Goal: Information Seeking & Learning: Learn about a topic

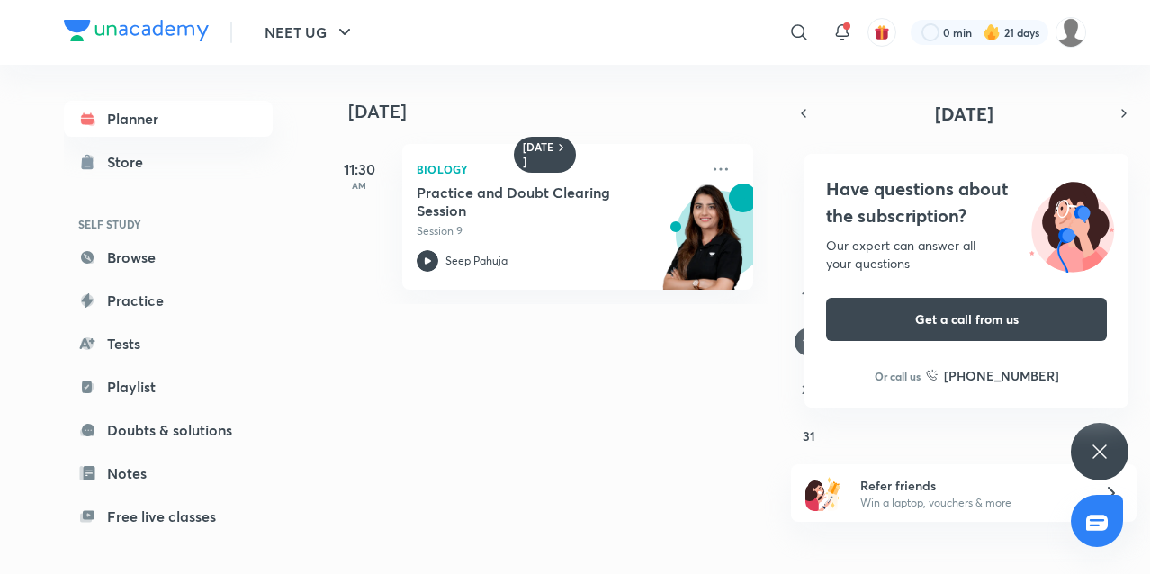
click at [1087, 447] on div "Have questions about the subscription? Our expert can answer all your questions…" at bounding box center [1100, 452] width 58 height 58
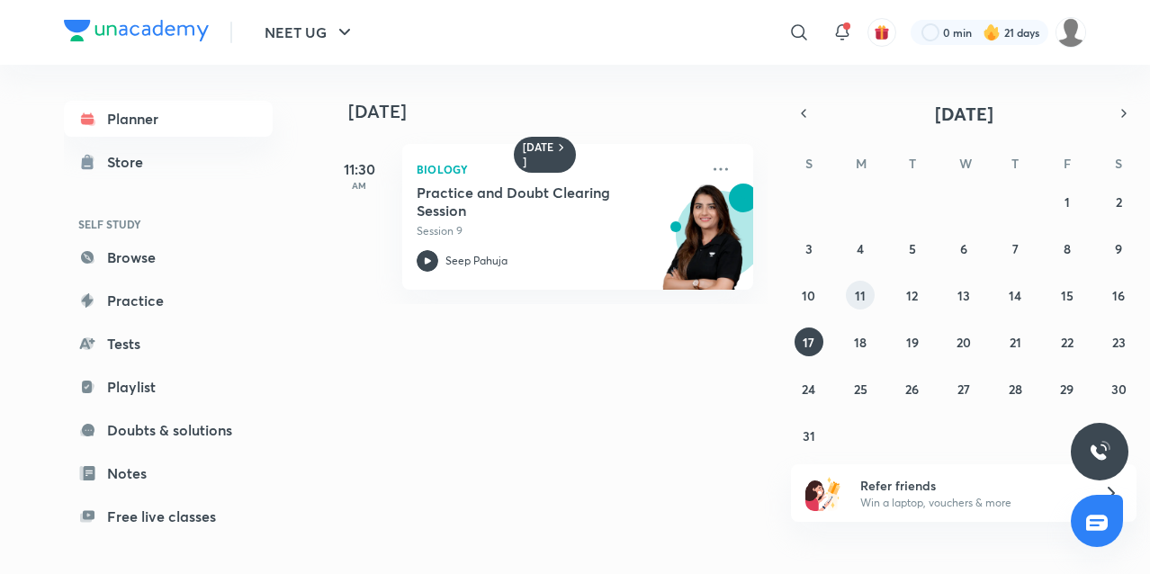
click at [861, 288] on abbr "11" at bounding box center [860, 295] width 11 height 17
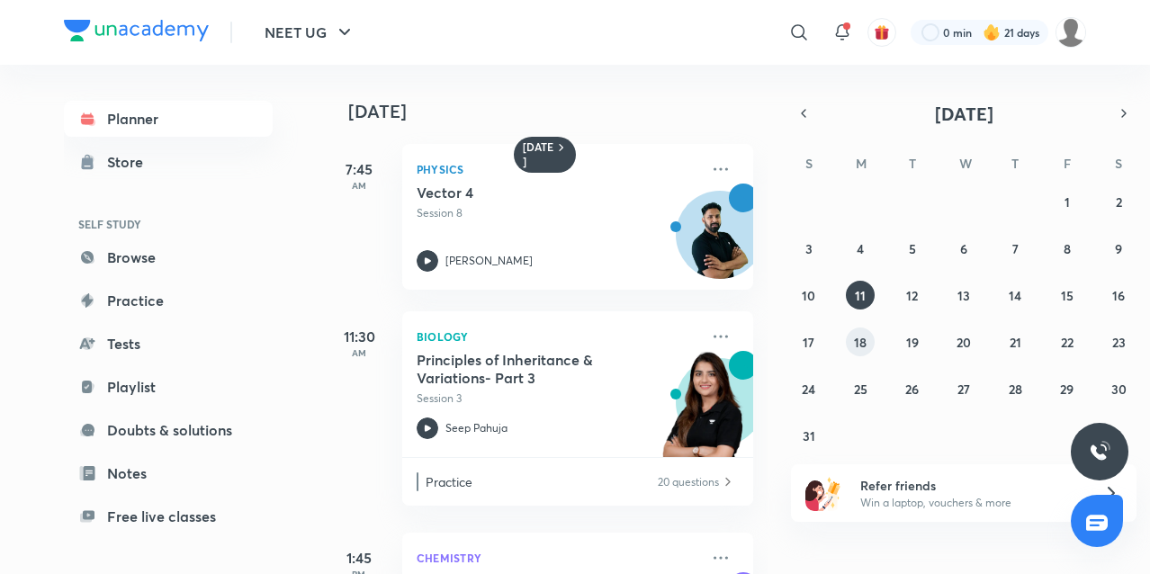
click at [857, 346] on abbr "18" at bounding box center [860, 342] width 13 height 17
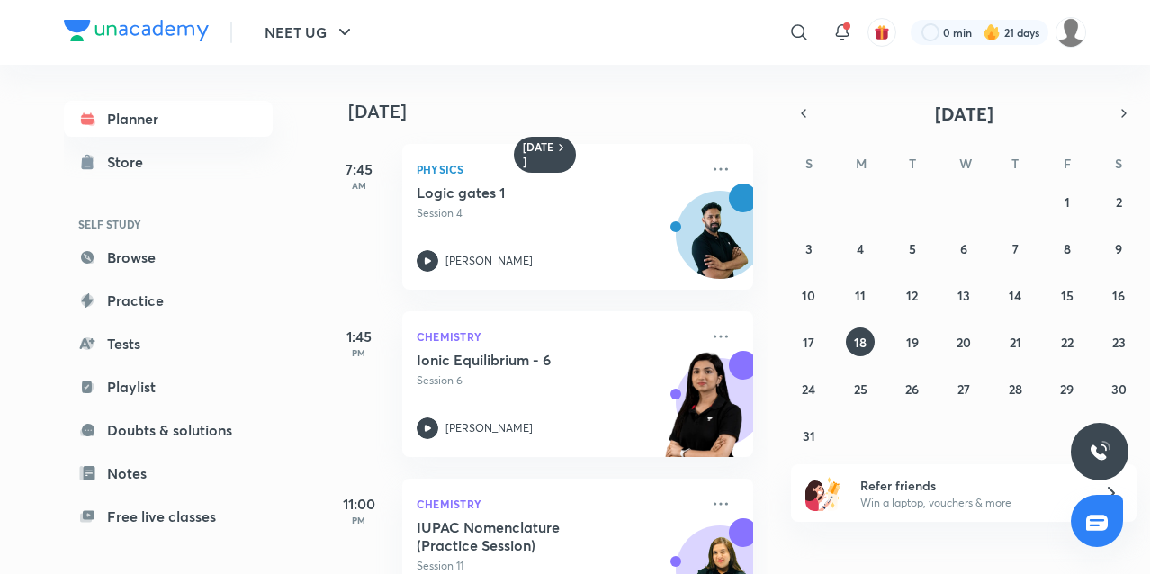
click at [866, 370] on div "27 28 29 30 31 1 2 3 4 5 6 7 8 9 10 11 12 13 14 15 16 17 18 19 20 21 22 23 24 2…" at bounding box center [963, 318] width 345 height 263
click at [859, 391] on abbr "25" at bounding box center [860, 389] width 13 height 17
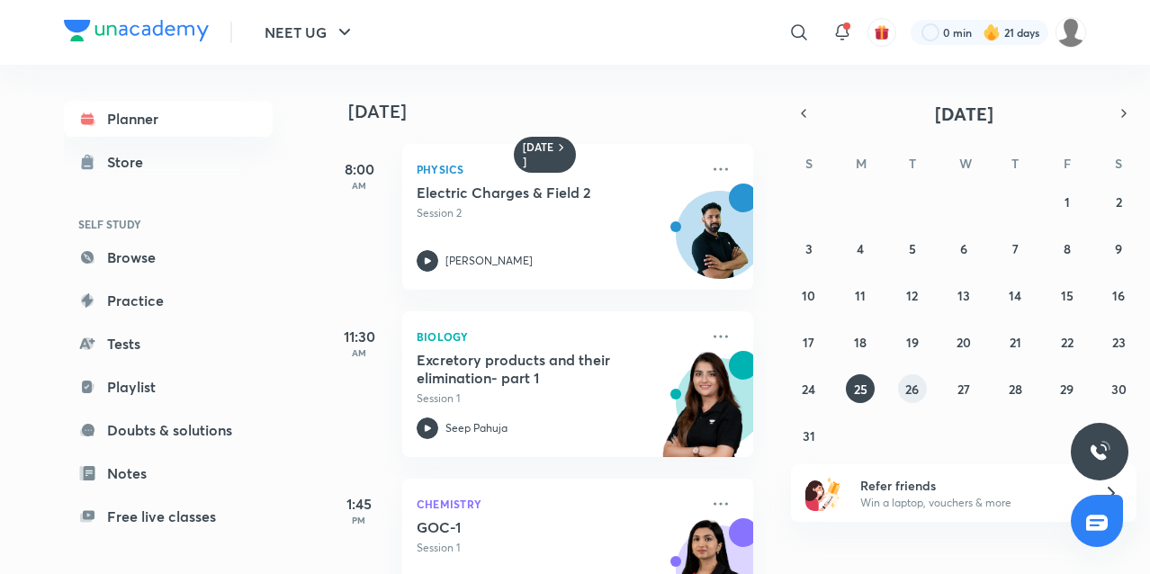
click at [901, 391] on button "26" at bounding box center [912, 388] width 29 height 29
click at [480, 525] on h5 "GOC - 2" at bounding box center [529, 527] width 224 height 18
click at [813, 334] on abbr "17" at bounding box center [809, 342] width 12 height 17
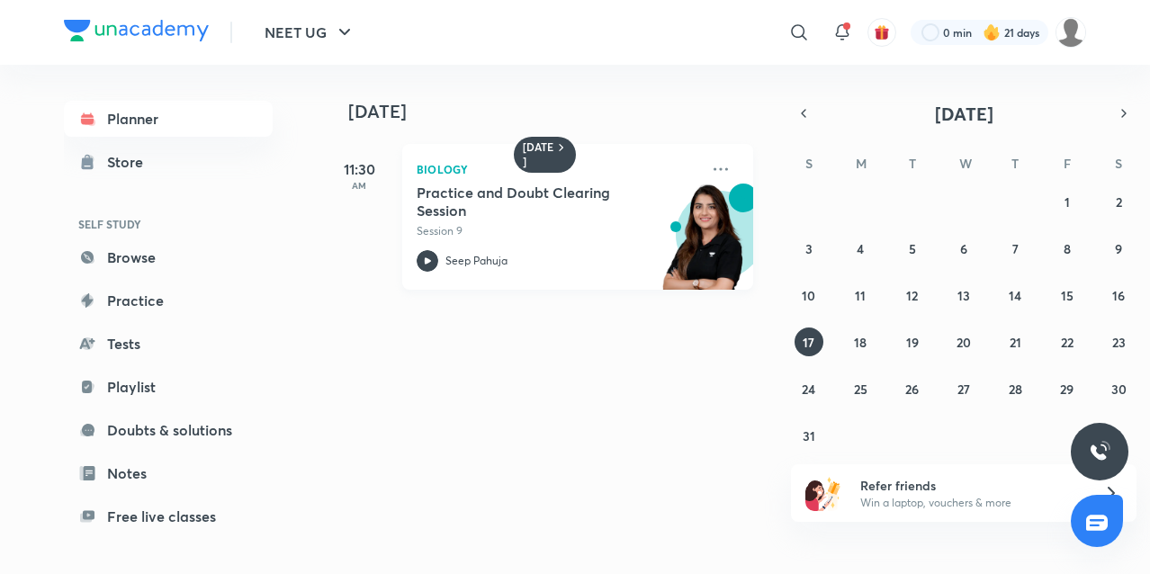
click at [587, 223] on p "Session 9" at bounding box center [558, 231] width 282 height 16
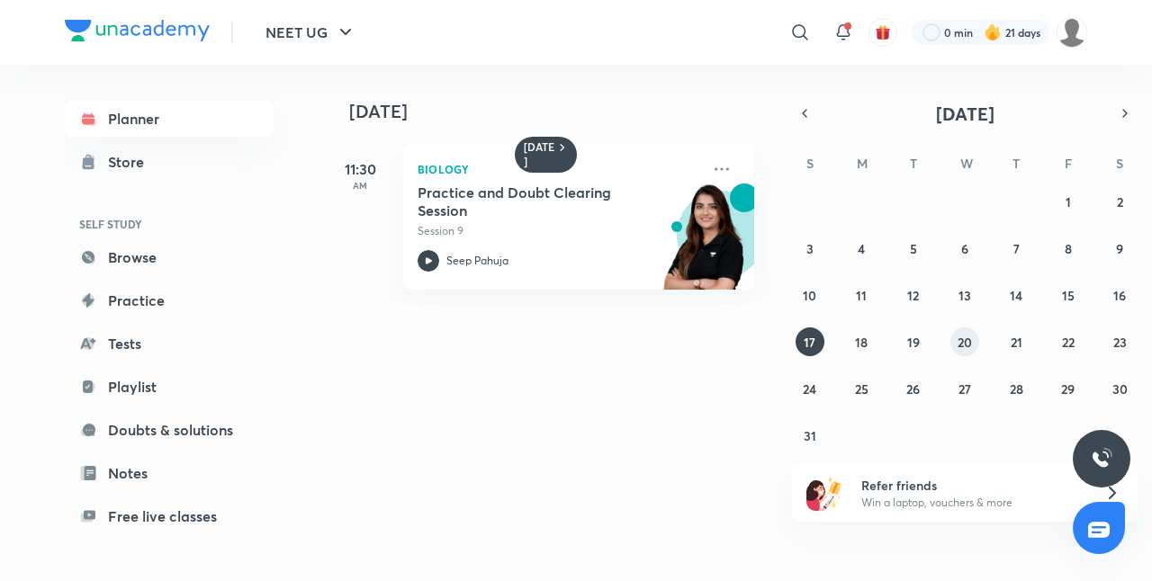
click at [972, 344] on abbr "20" at bounding box center [964, 342] width 14 height 17
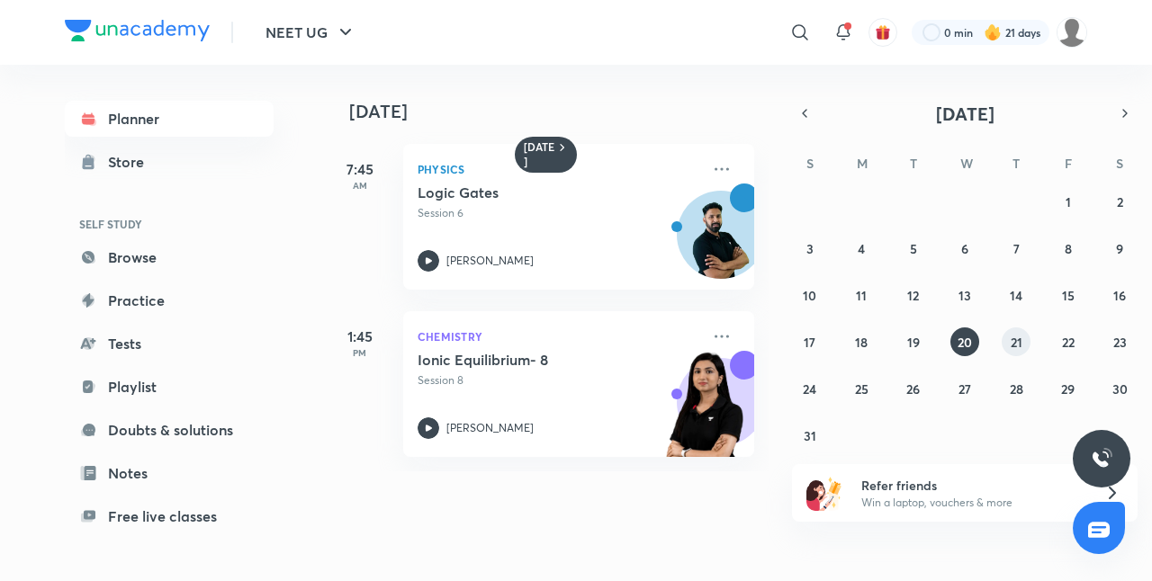
click at [1019, 339] on abbr "21" at bounding box center [1016, 342] width 12 height 17
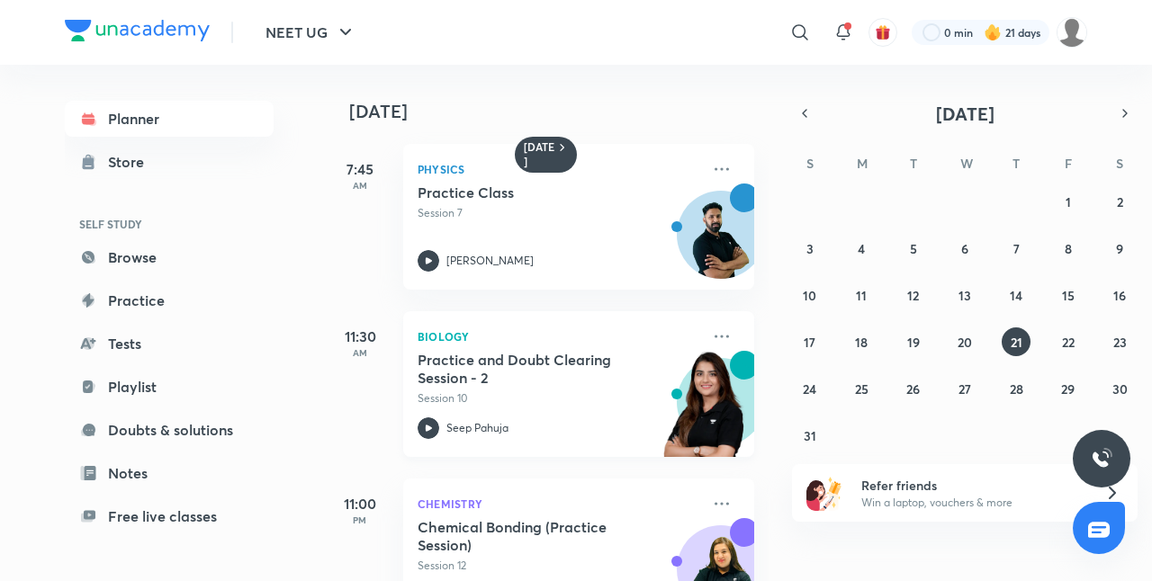
click at [573, 381] on h5 "Practice and Doubt Clearing Session - 2" at bounding box center [529, 369] width 224 height 36
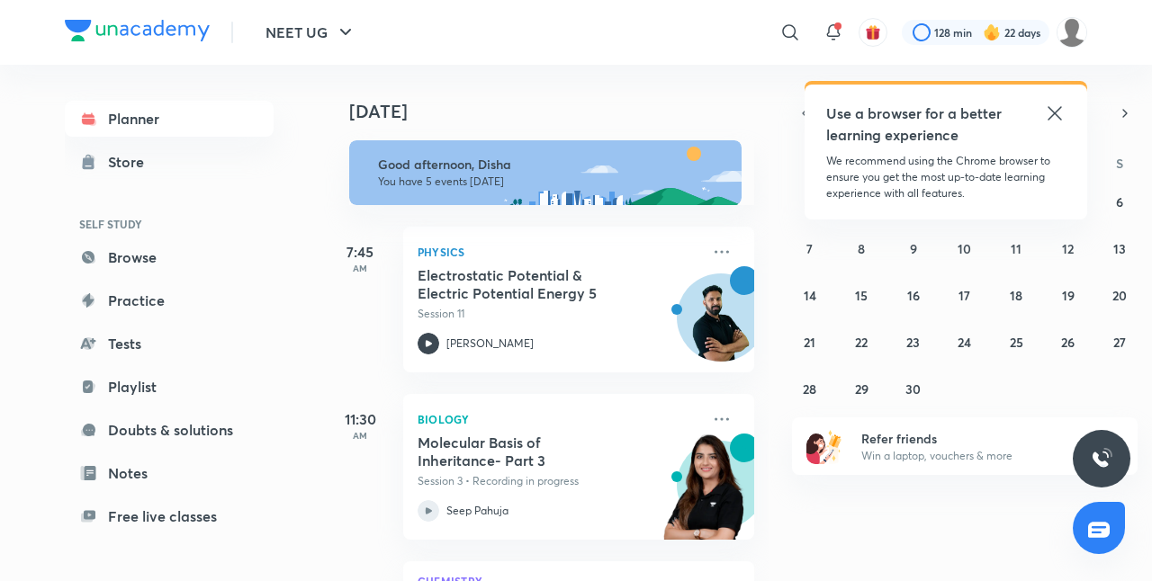
click at [1051, 107] on icon at bounding box center [1055, 114] width 22 height 22
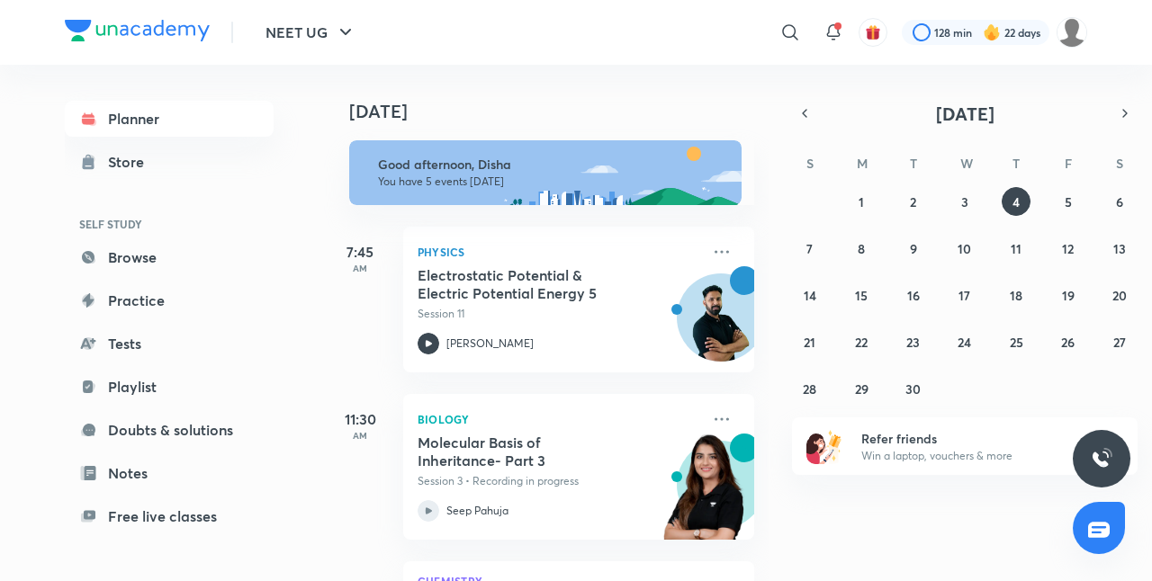
click at [746, 286] on div "[DATE] Good afternoon, Disha You have 5 events [DATE] 7:45 AM Physics Electrost…" at bounding box center [546, 323] width 444 height 516
click at [804, 121] on icon "button" at bounding box center [804, 113] width 14 height 16
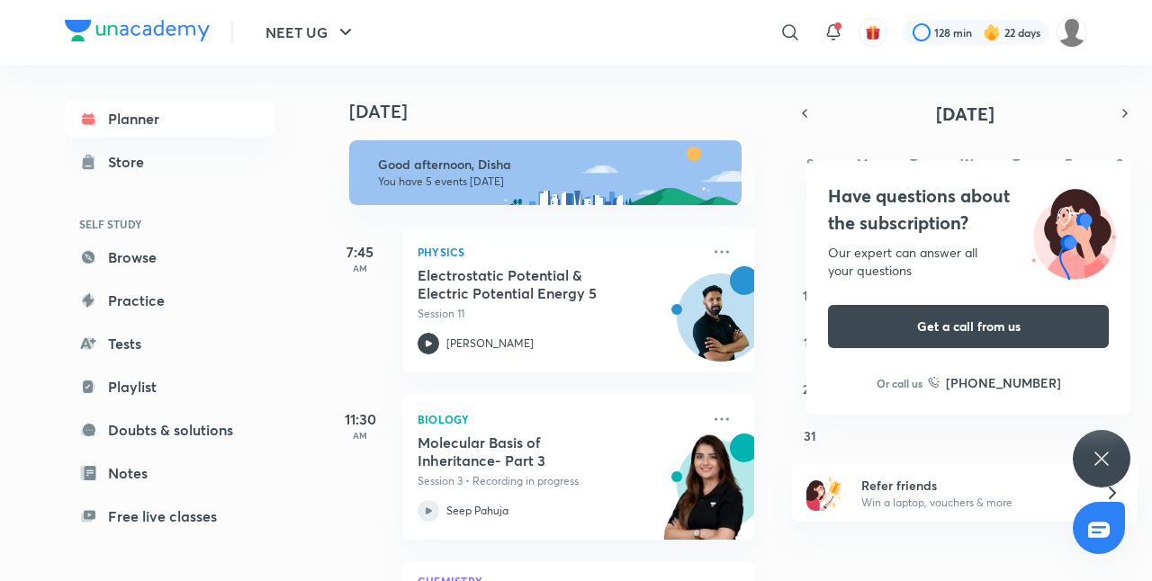
click at [1089, 457] on div "Have questions about the subscription? Our expert can answer all your questions…" at bounding box center [1101, 459] width 58 height 58
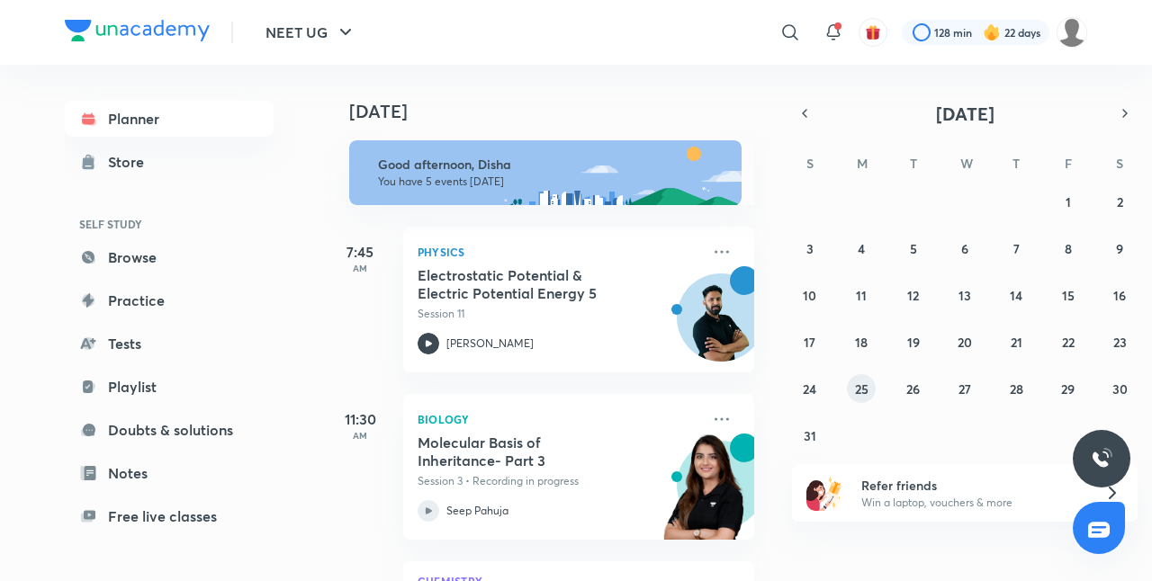
click at [860, 378] on button "25" at bounding box center [861, 388] width 29 height 29
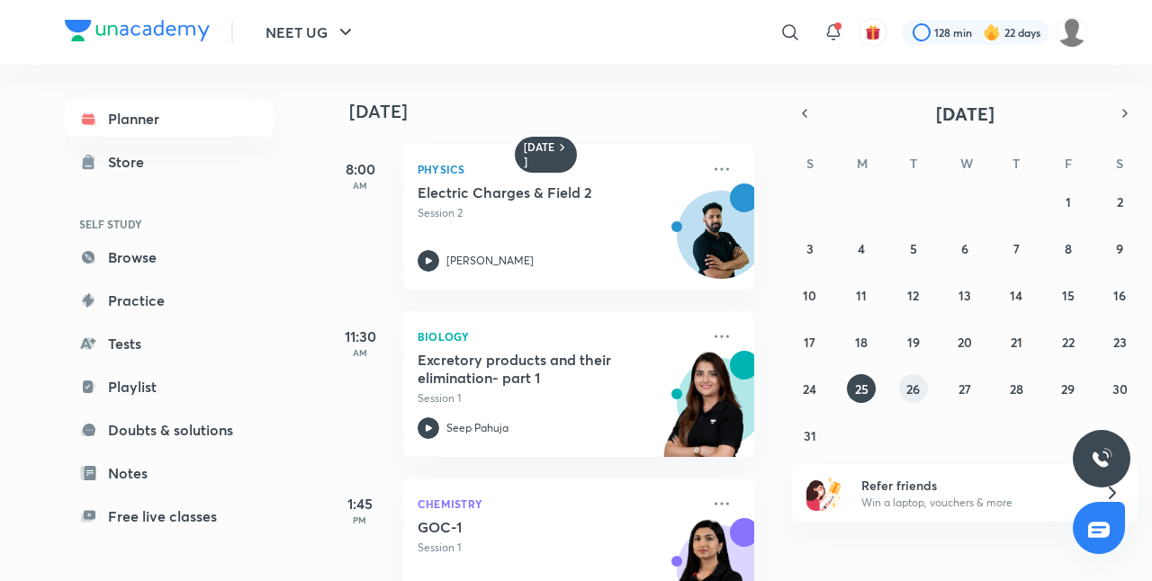
click at [910, 385] on abbr "26" at bounding box center [912, 389] width 13 height 17
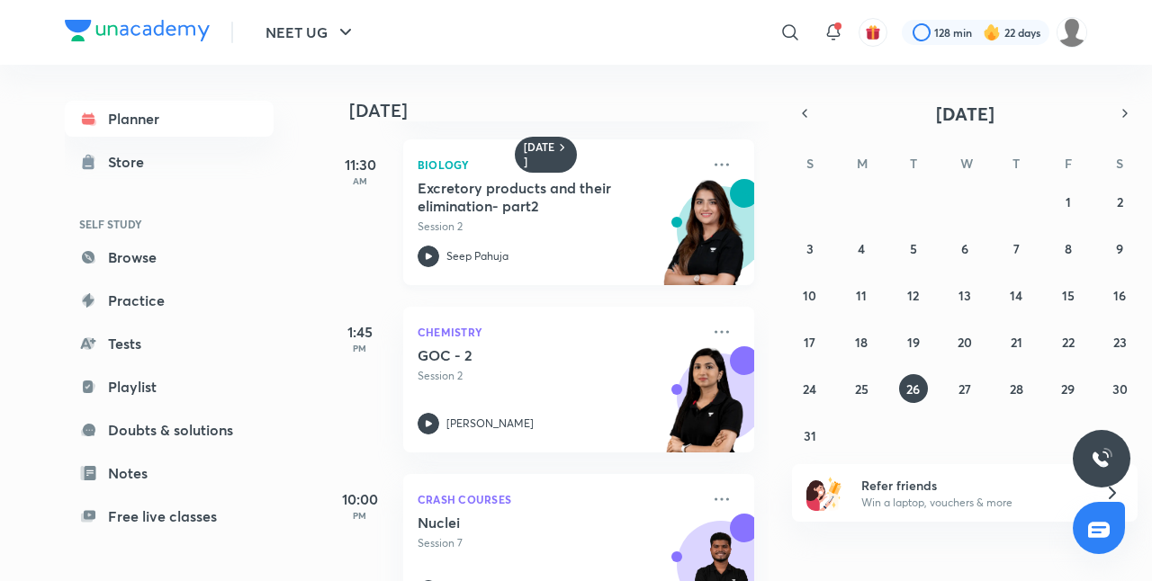
scroll to position [184, 0]
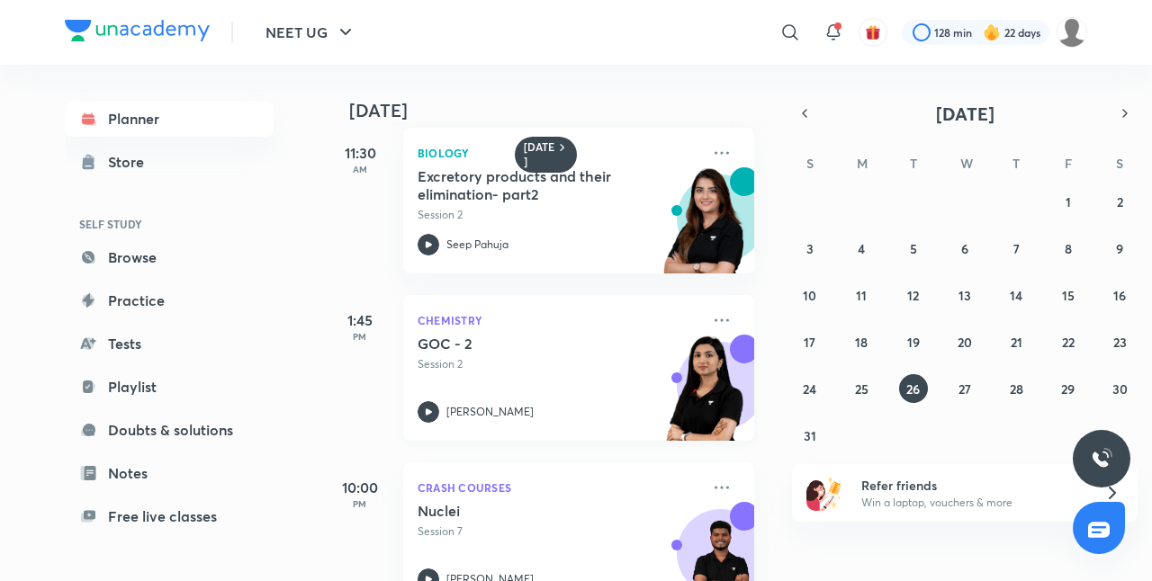
click at [468, 401] on div "[PERSON_NAME]" at bounding box center [558, 412] width 282 height 22
